Goal: Task Accomplishment & Management: Complete application form

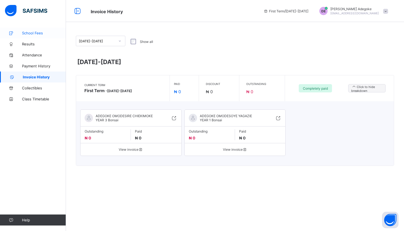
click at [32, 31] on span "School Fees" at bounding box center [44, 33] width 44 height 4
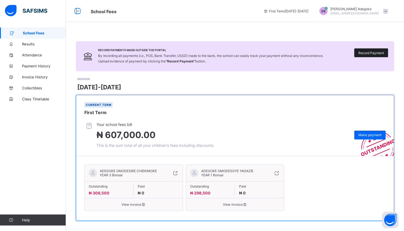
click at [375, 52] on span "Record Payment" at bounding box center [371, 53] width 26 height 4
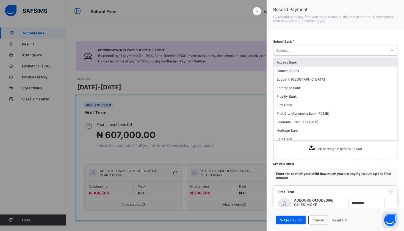
click at [375, 52] on div "Select..." at bounding box center [329, 50] width 113 height 8
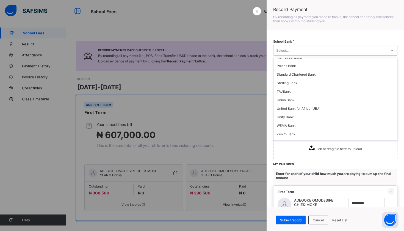
scroll to position [146, 0]
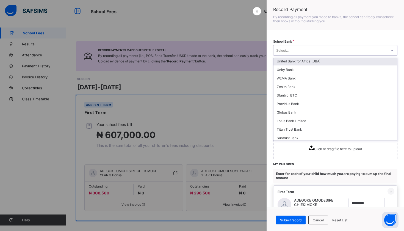
click at [355, 62] on div "United Bank for Africa (UBA)" at bounding box center [335, 61] width 124 height 9
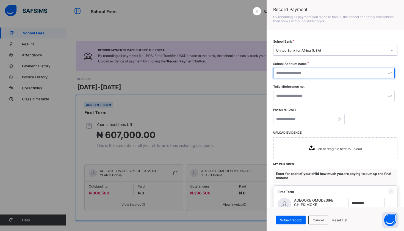
click at [347, 77] on input "text" at bounding box center [333, 73] width 121 height 10
type input "**********"
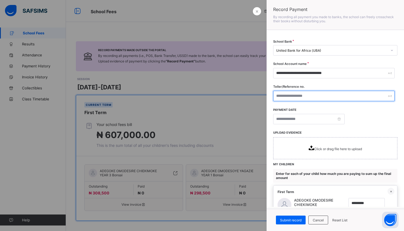
click at [363, 97] on input "text" at bounding box center [333, 96] width 121 height 10
type input "**********"
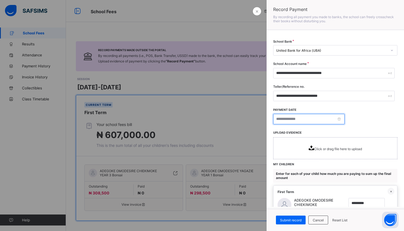
click at [313, 120] on input at bounding box center [308, 119] width 71 height 10
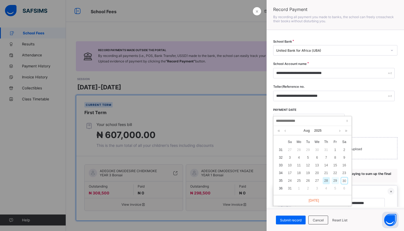
click at [335, 180] on div "29" at bounding box center [335, 180] width 7 height 7
type input "**********"
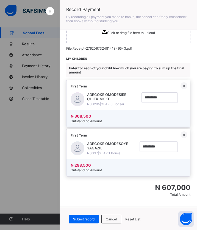
scroll to position [116, 0]
click at [88, 218] on span "Submit record" at bounding box center [83, 220] width 21 height 4
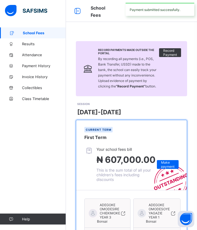
scroll to position [18, 0]
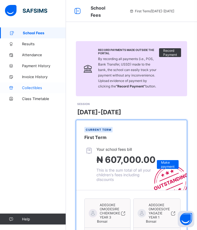
click at [33, 88] on span "Collectibles" at bounding box center [44, 88] width 44 height 4
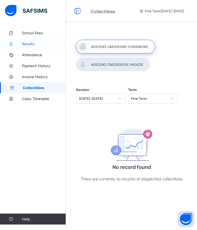
click at [29, 42] on span "Results" at bounding box center [44, 44] width 44 height 4
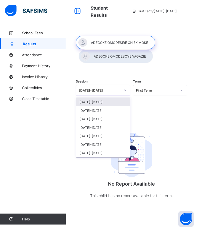
click at [126, 89] on icon at bounding box center [124, 90] width 3 height 5
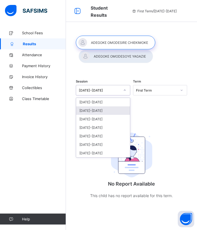
click at [114, 110] on div "[DATE]-[DATE]" at bounding box center [103, 111] width 54 height 9
